Goal: Task Accomplishment & Management: Manage account settings

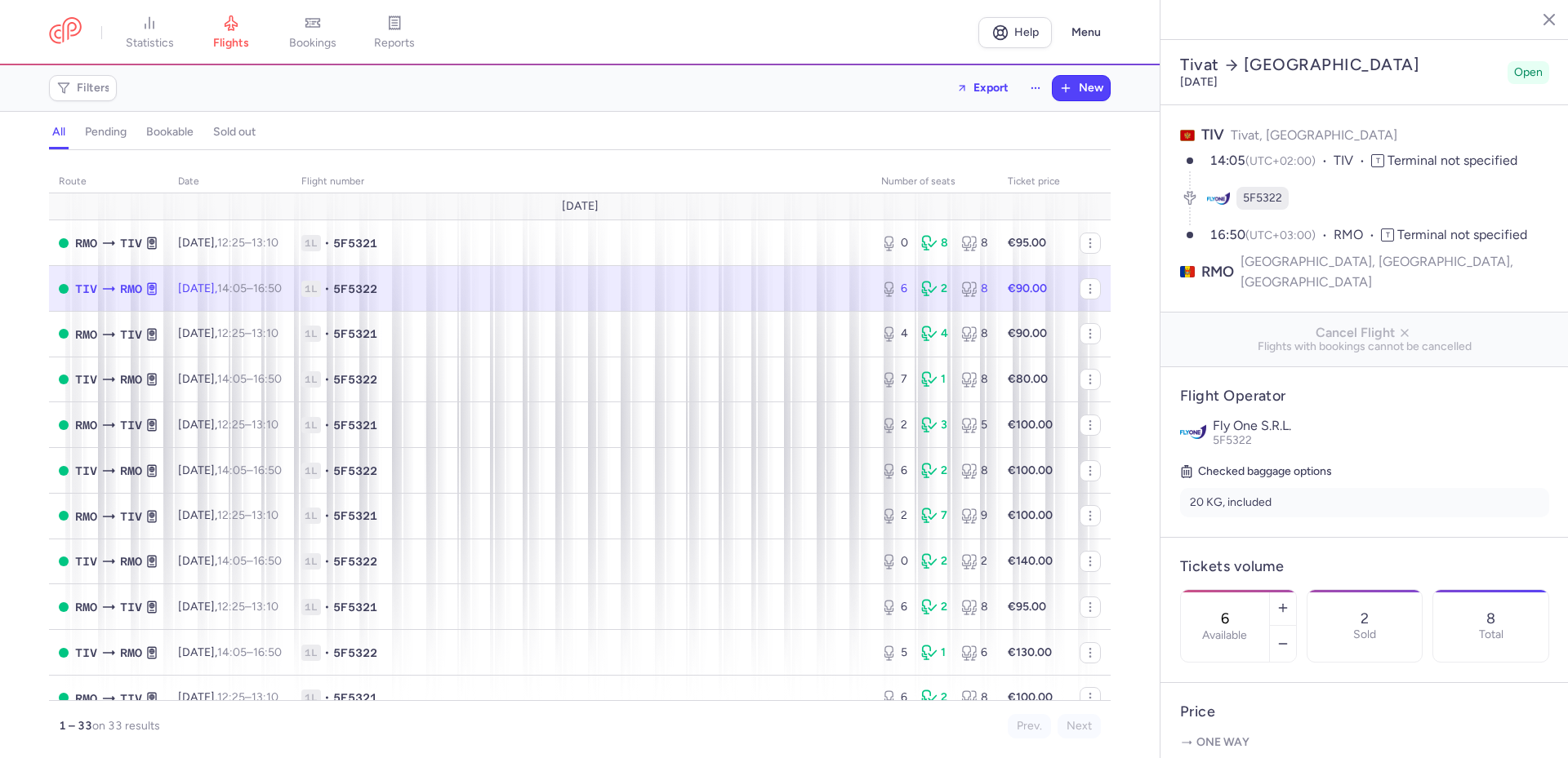
select select "hours"
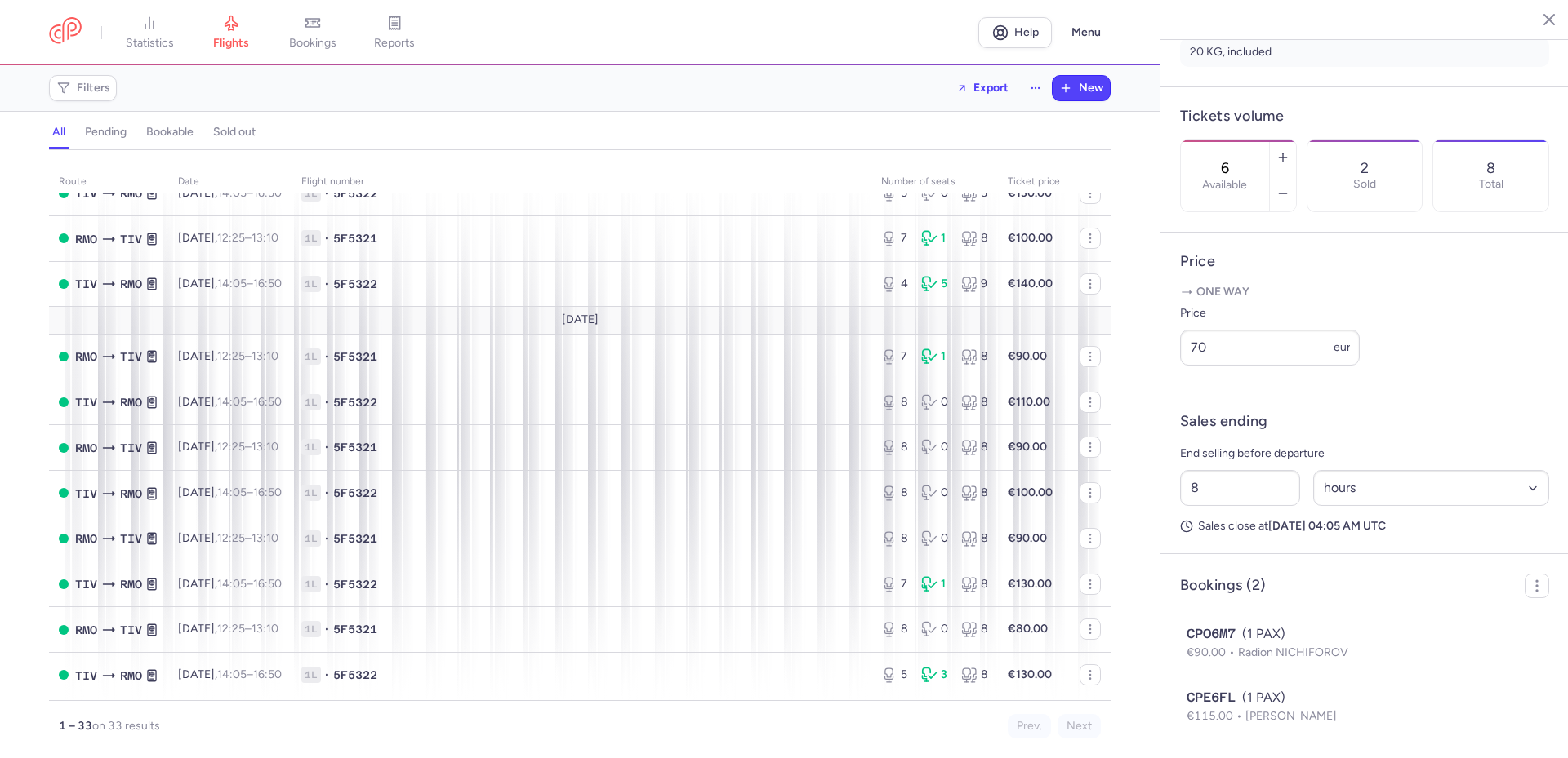
scroll to position [653, 0]
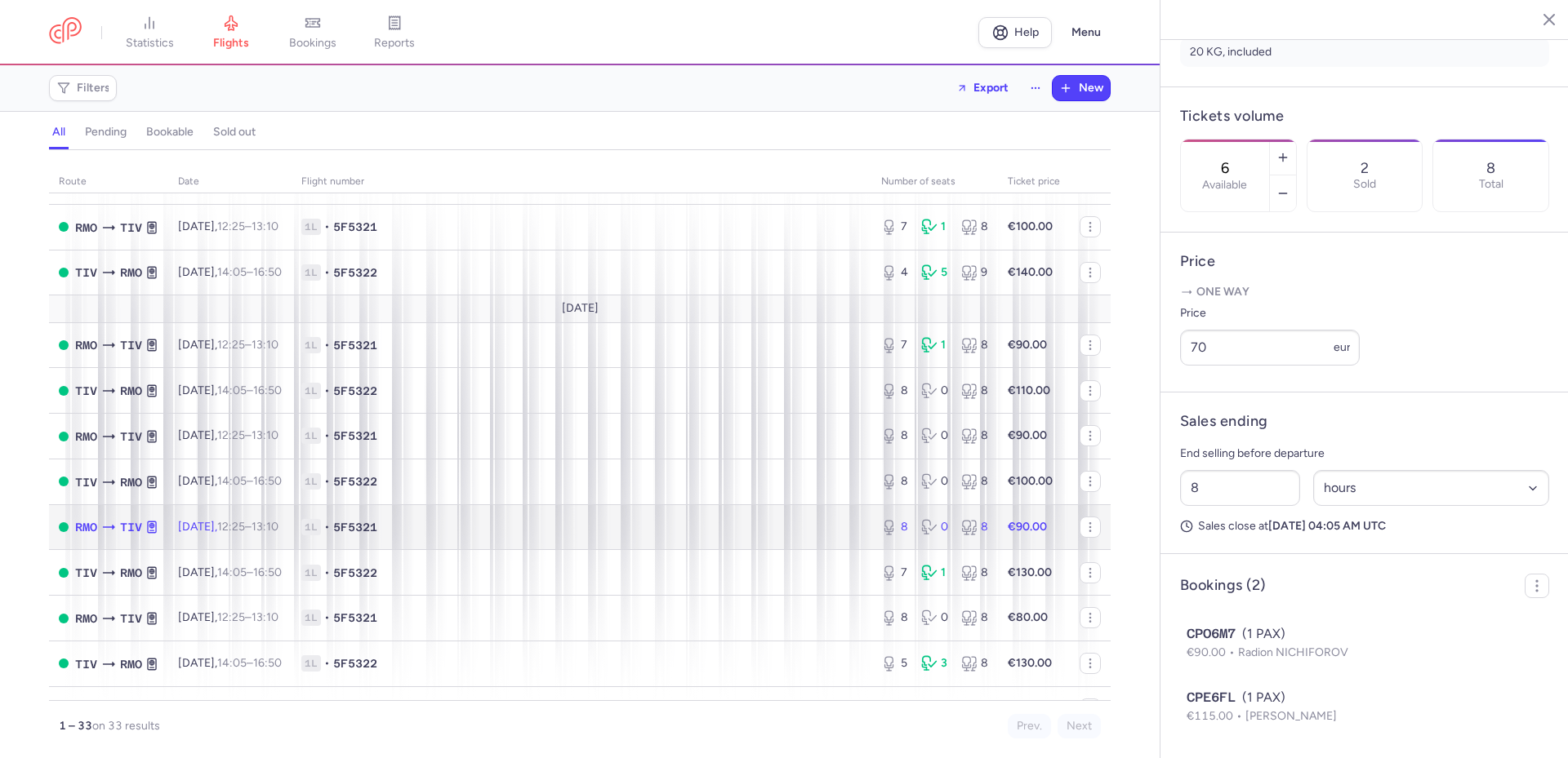
click at [749, 533] on span "1L • 5F5321" at bounding box center [581, 527] width 560 height 17
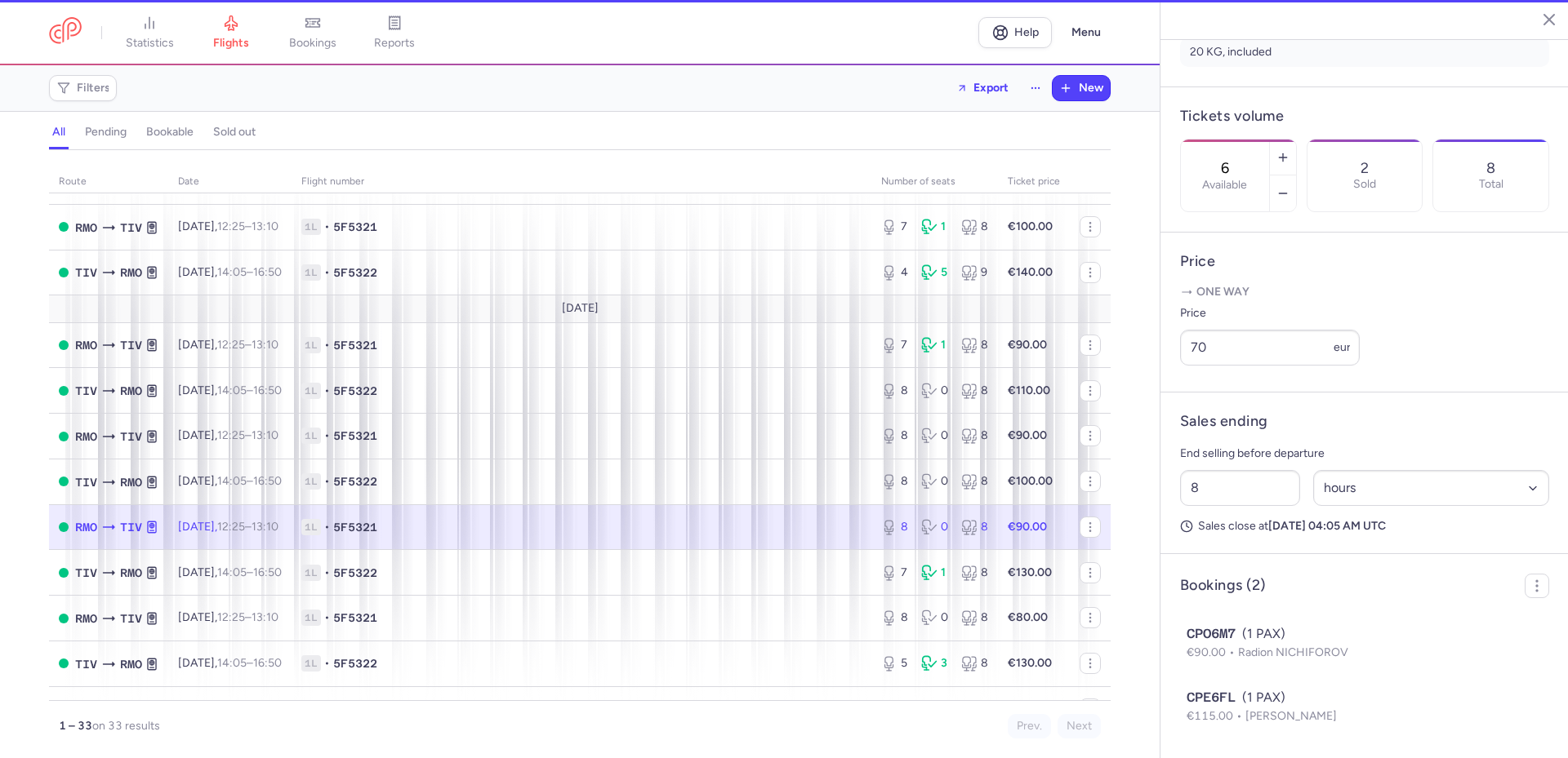
type input "8"
type input "2"
select select "days"
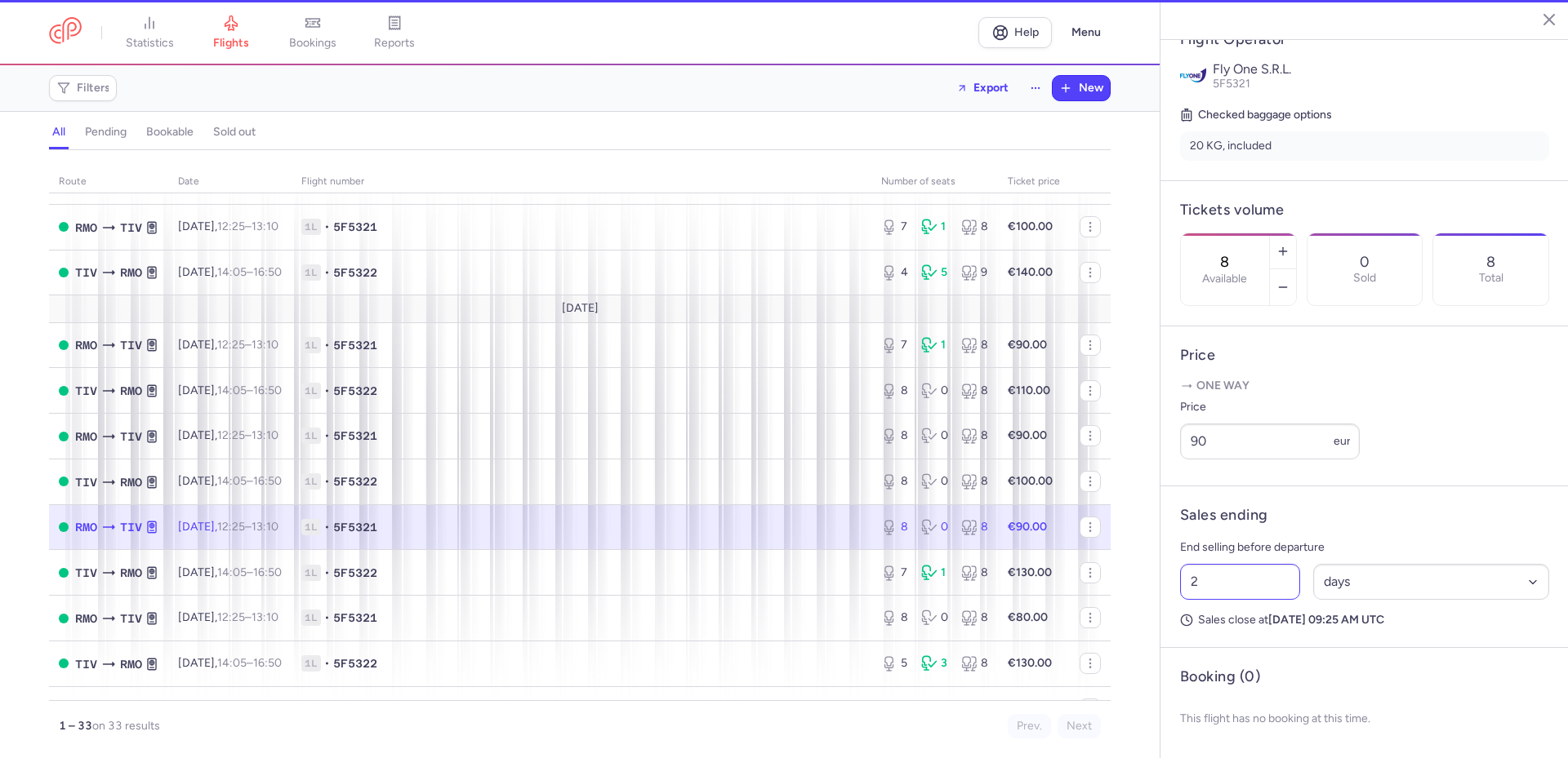
scroll to position [367, 0]
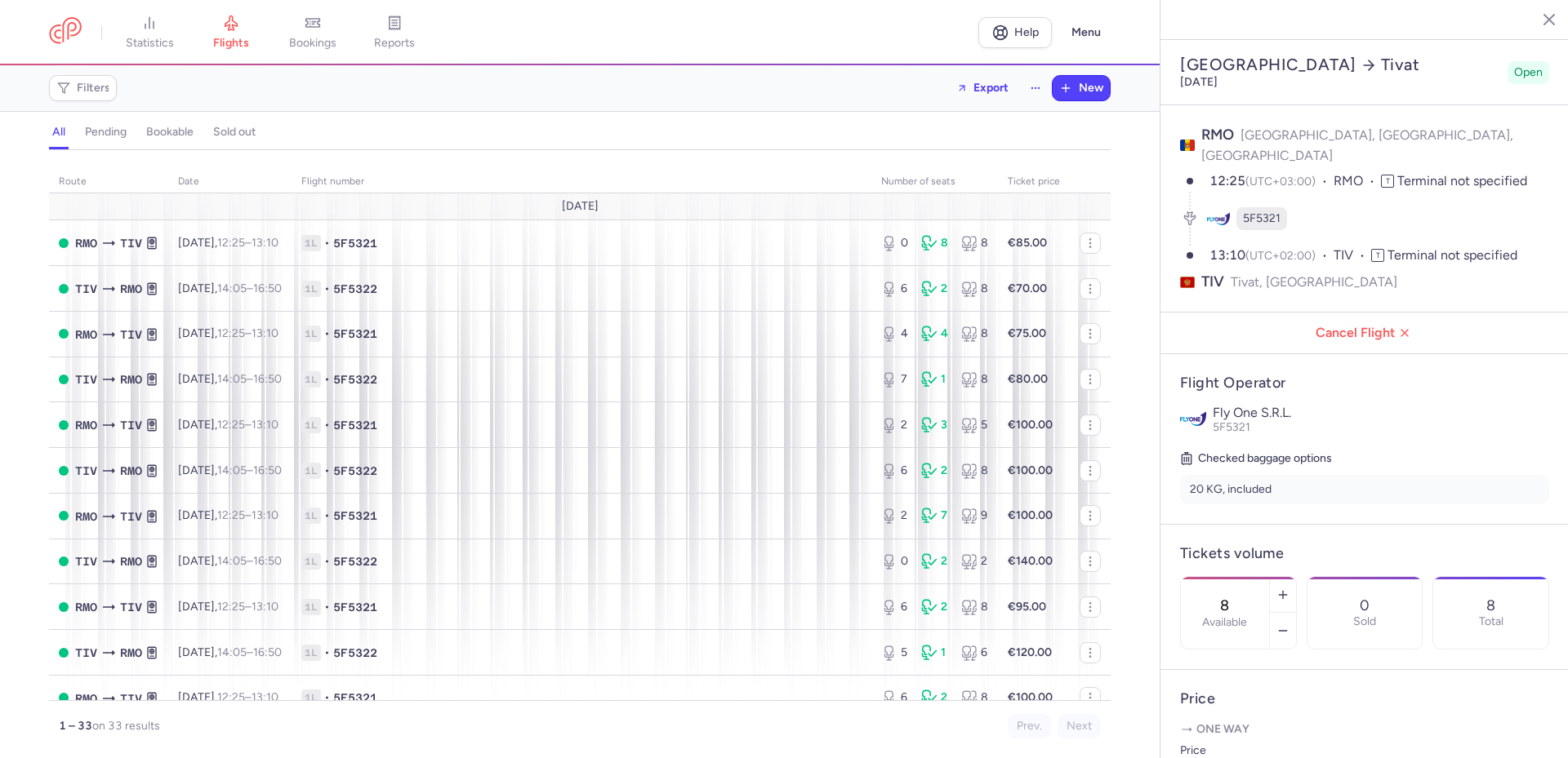
select select "days"
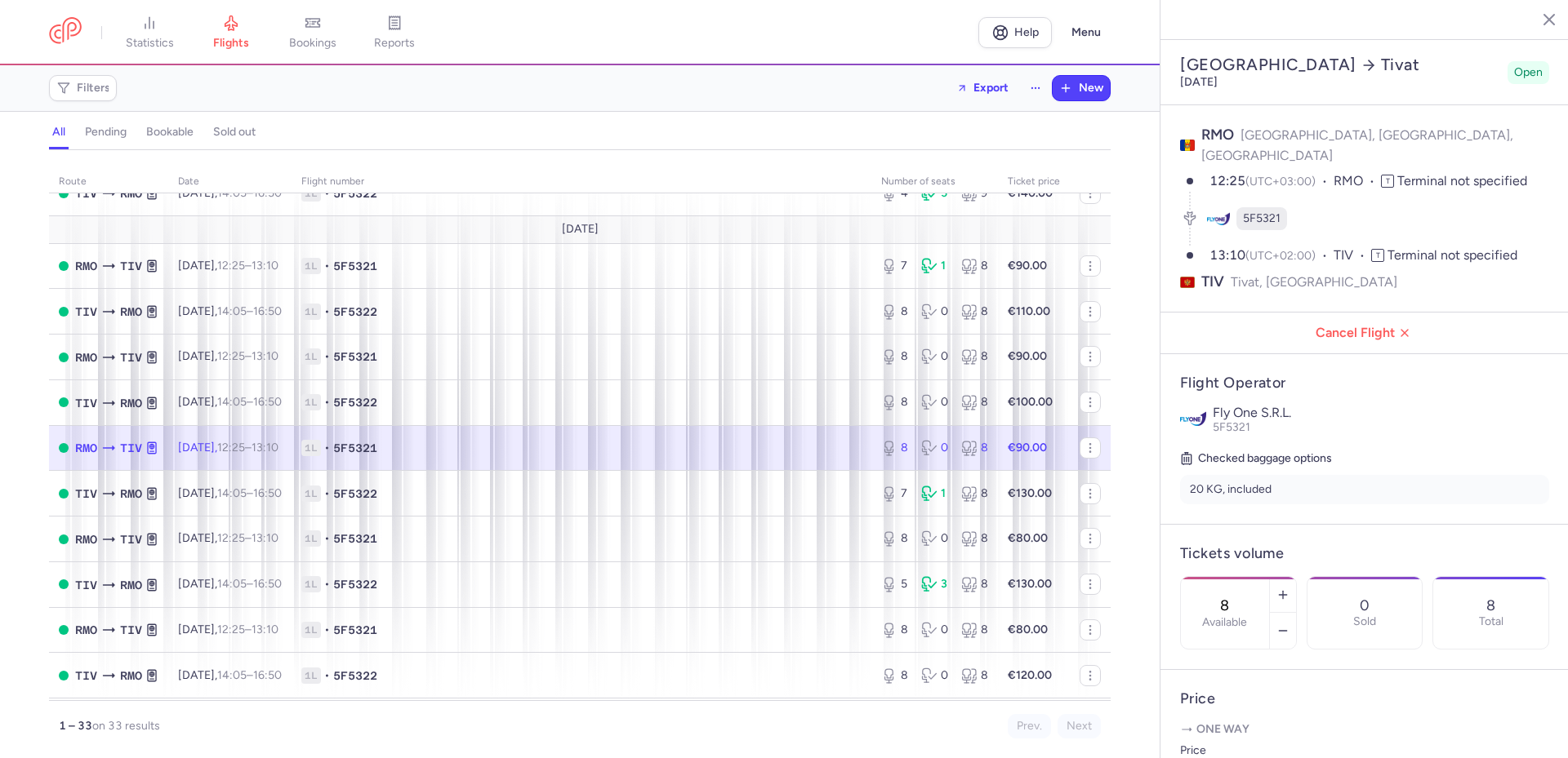
scroll to position [734, 0]
click at [1286, 631] on line "button" at bounding box center [1282, 631] width 7 height 0
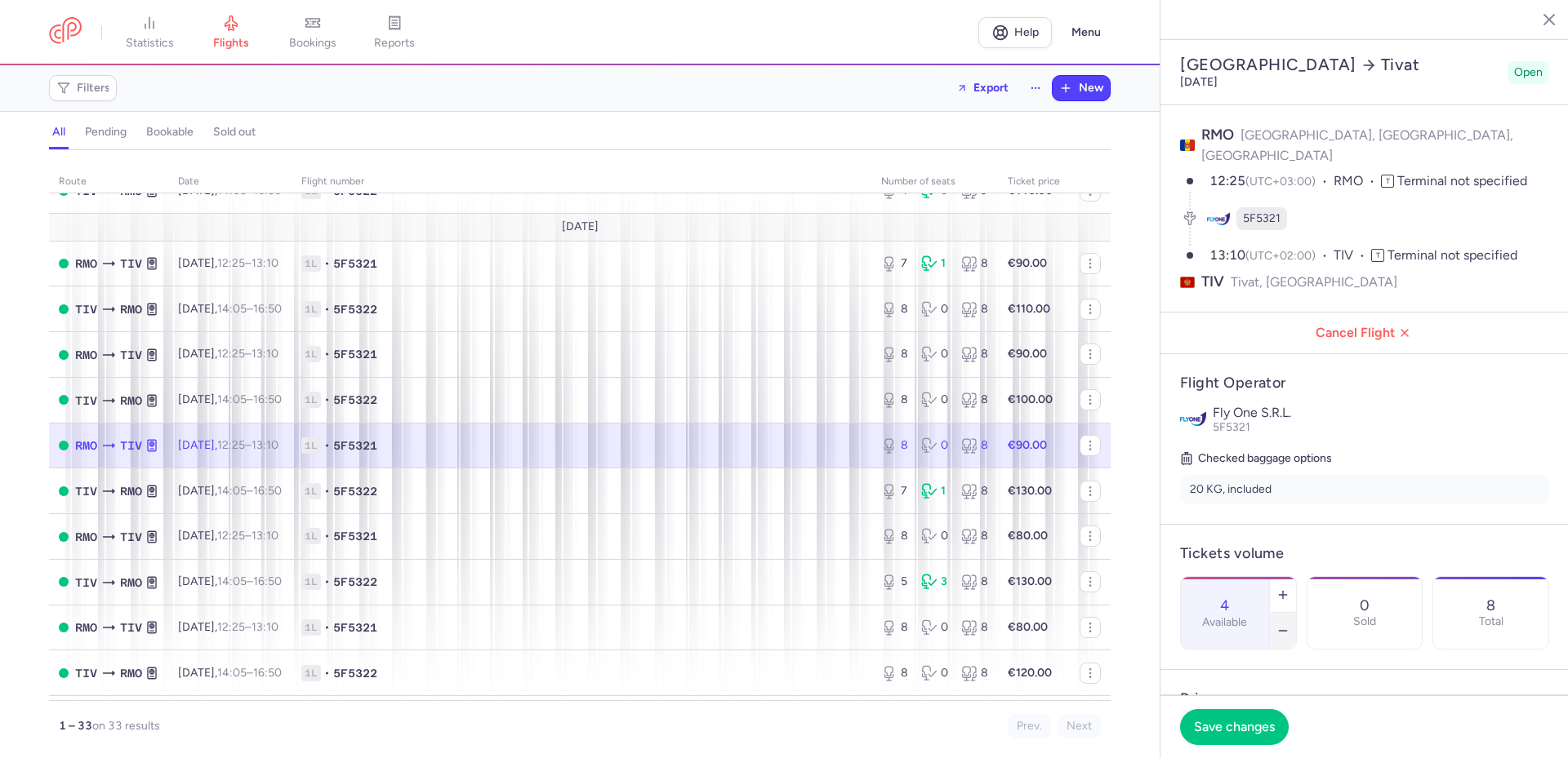
click at [1286, 631] on line "button" at bounding box center [1282, 631] width 7 height 0
type input "0"
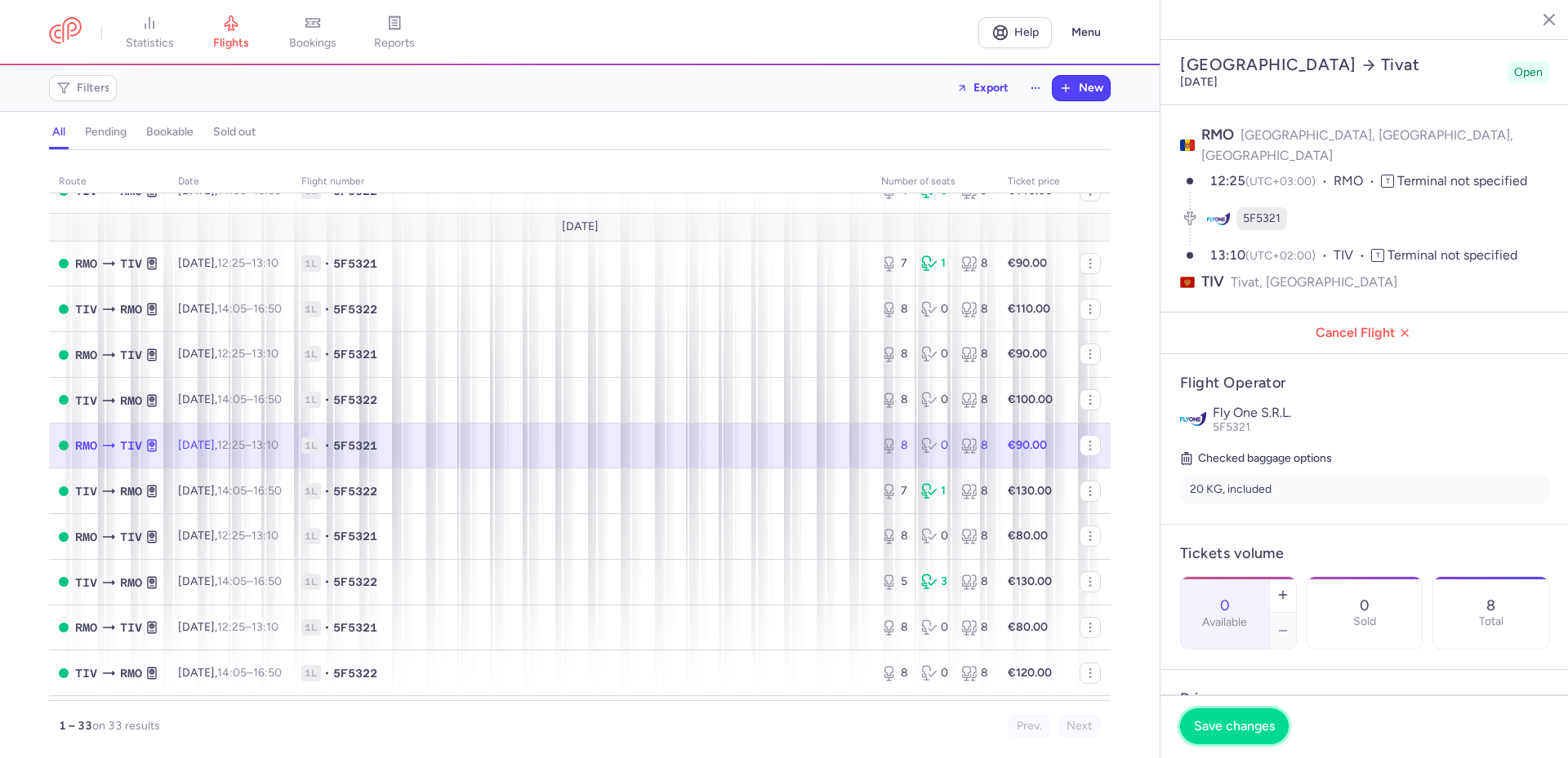
click at [1212, 742] on button "Save changes" at bounding box center [1234, 726] width 108 height 36
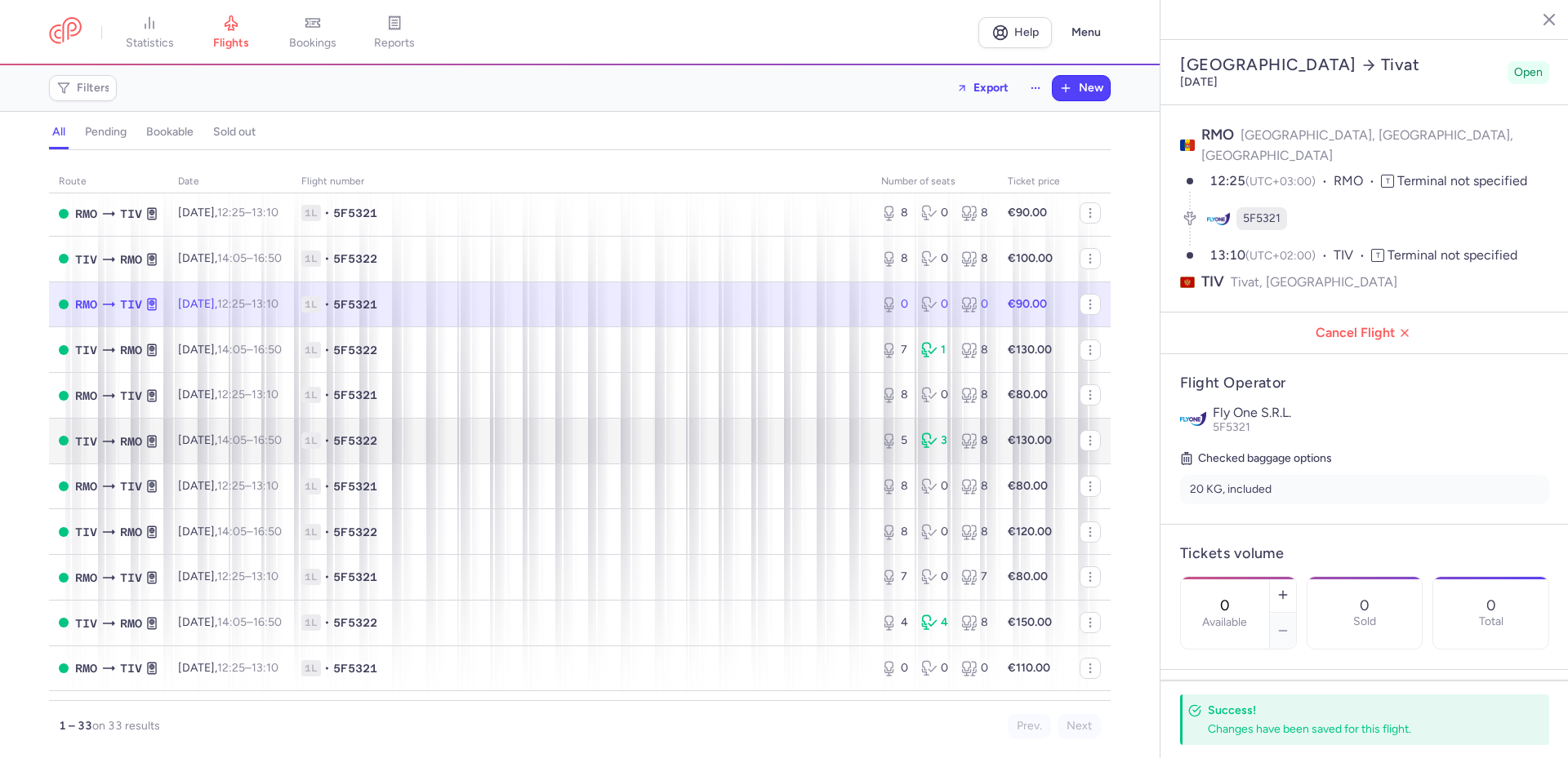
scroll to position [898, 0]
